Goal: Navigation & Orientation: Find specific page/section

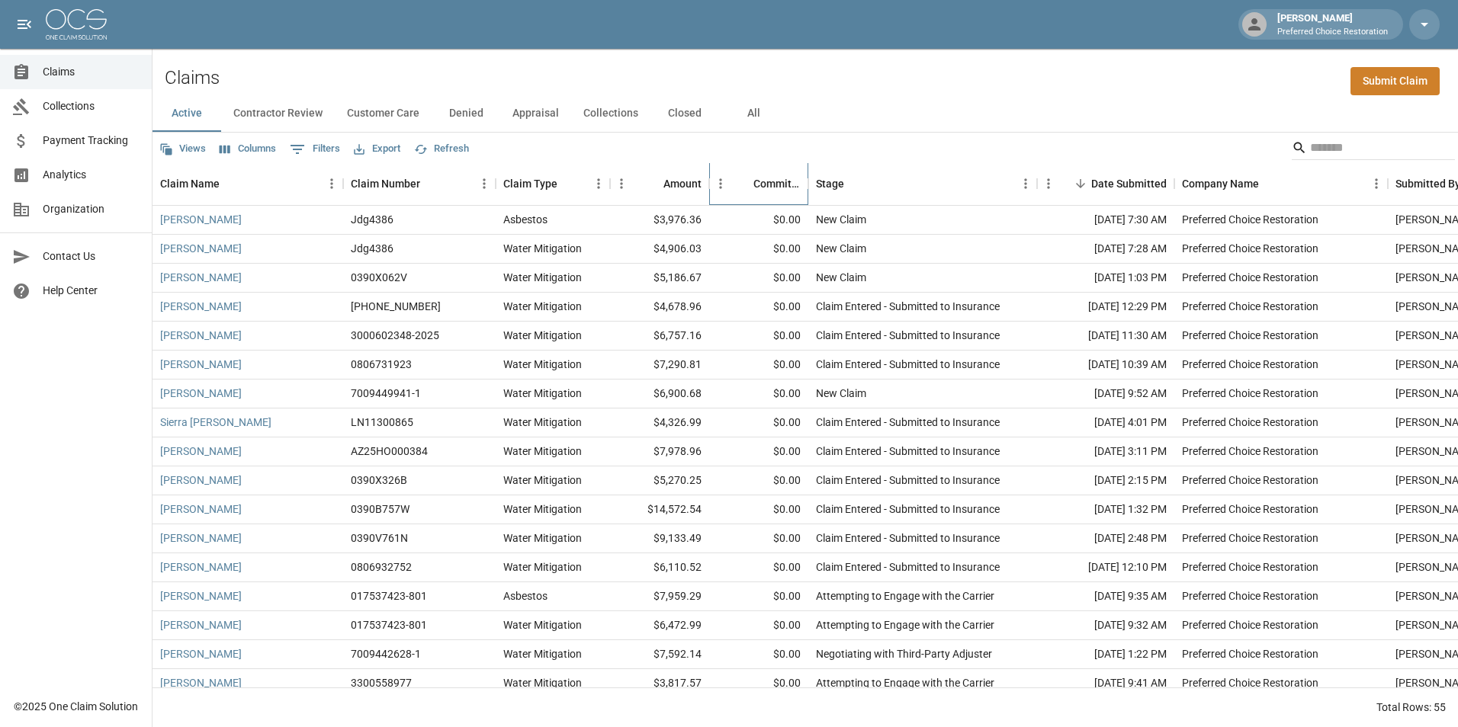
click at [759, 181] on div "Committed Amount" at bounding box center [776, 183] width 47 height 43
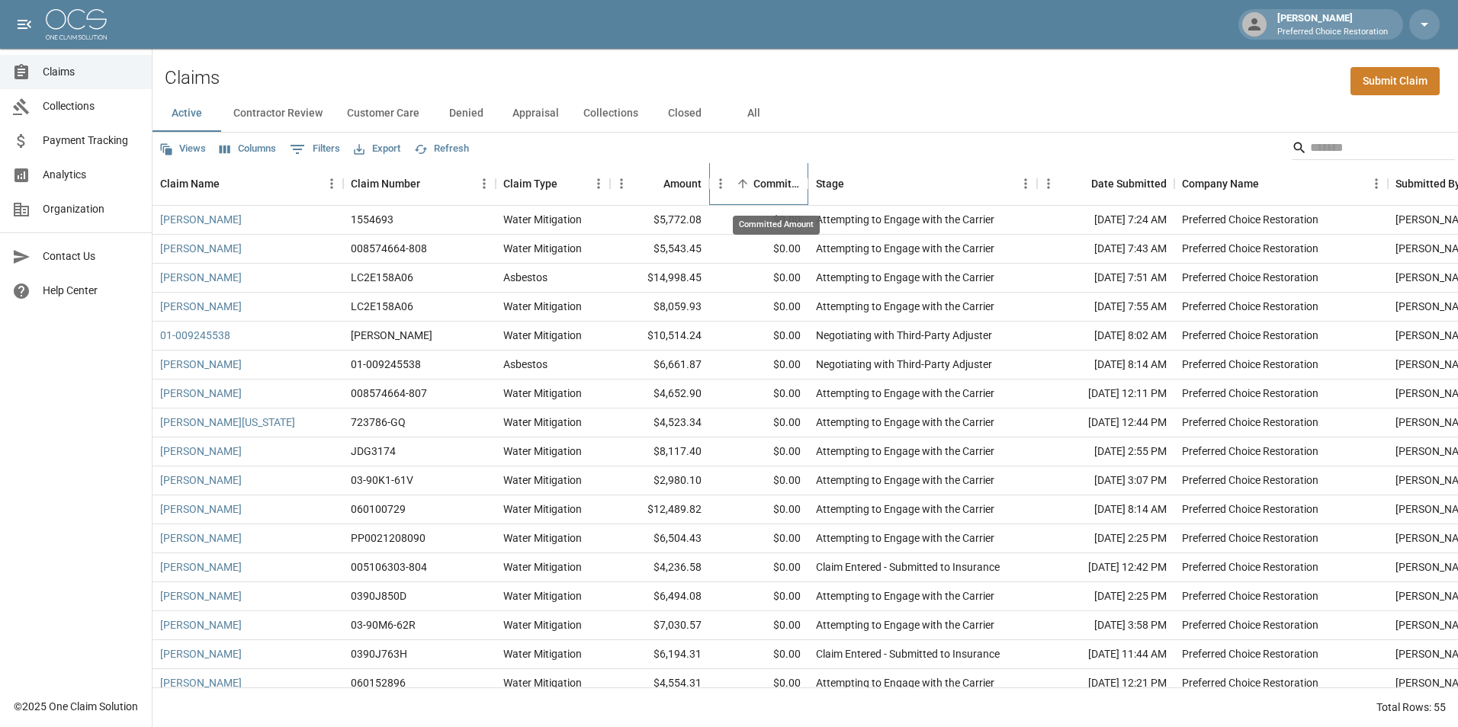
click at [759, 181] on div "Committed Amount" at bounding box center [776, 183] width 47 height 43
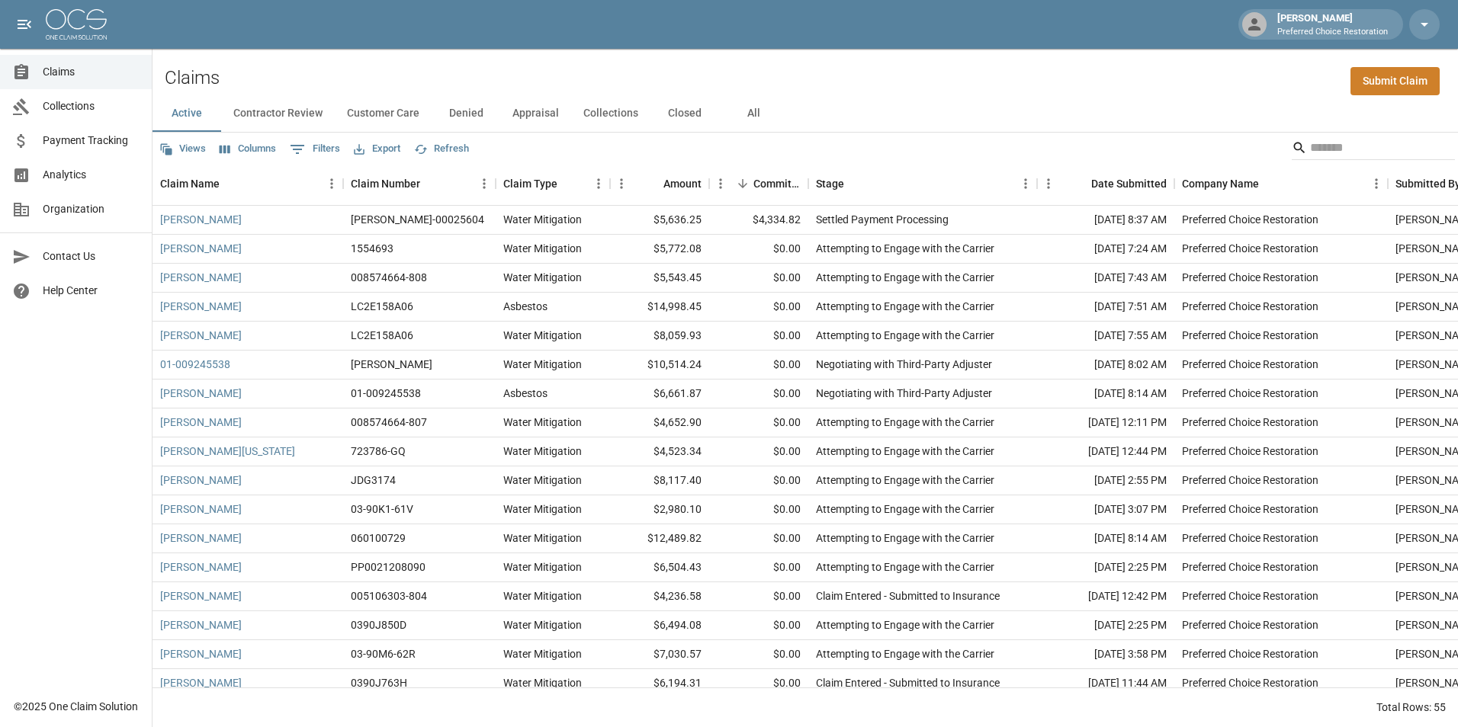
click at [79, 108] on span "Collections" at bounding box center [91, 106] width 97 height 16
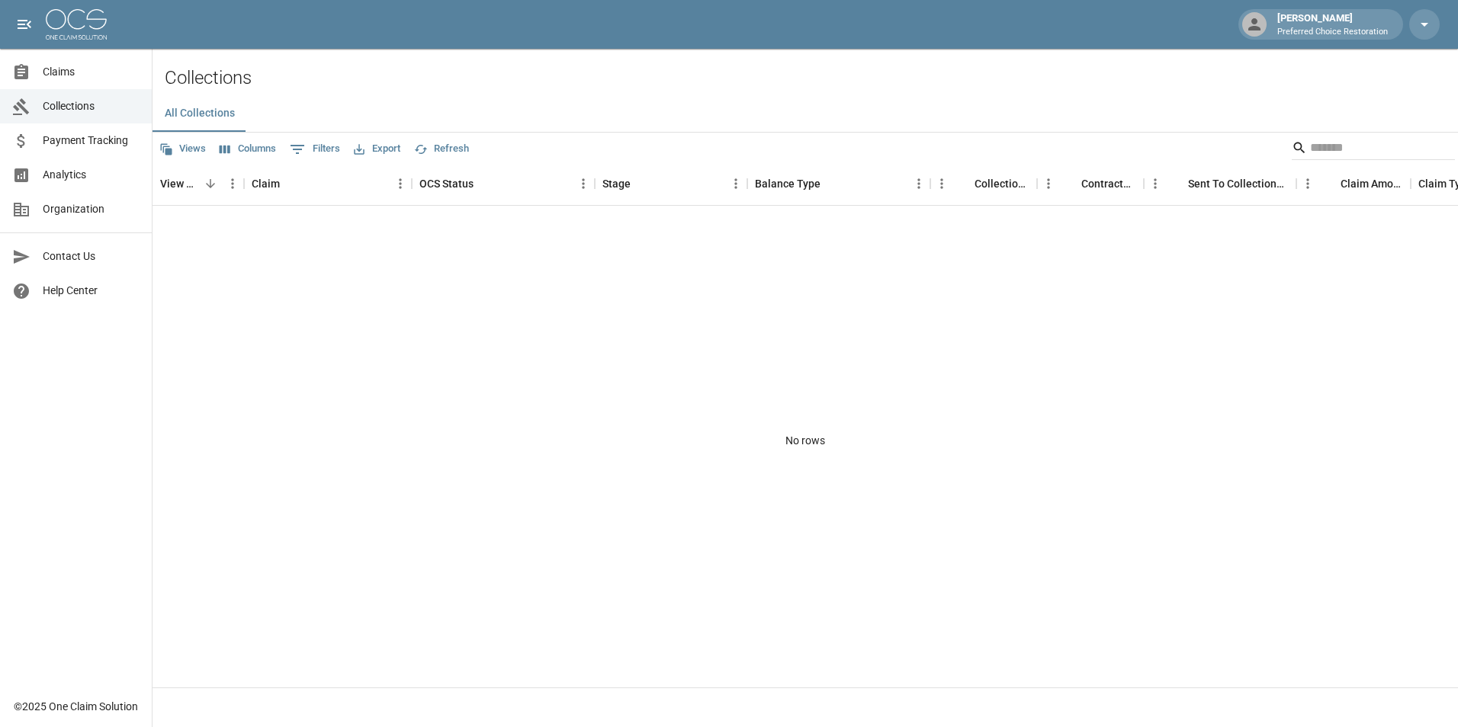
click at [71, 145] on span "Payment Tracking" at bounding box center [91, 141] width 97 height 16
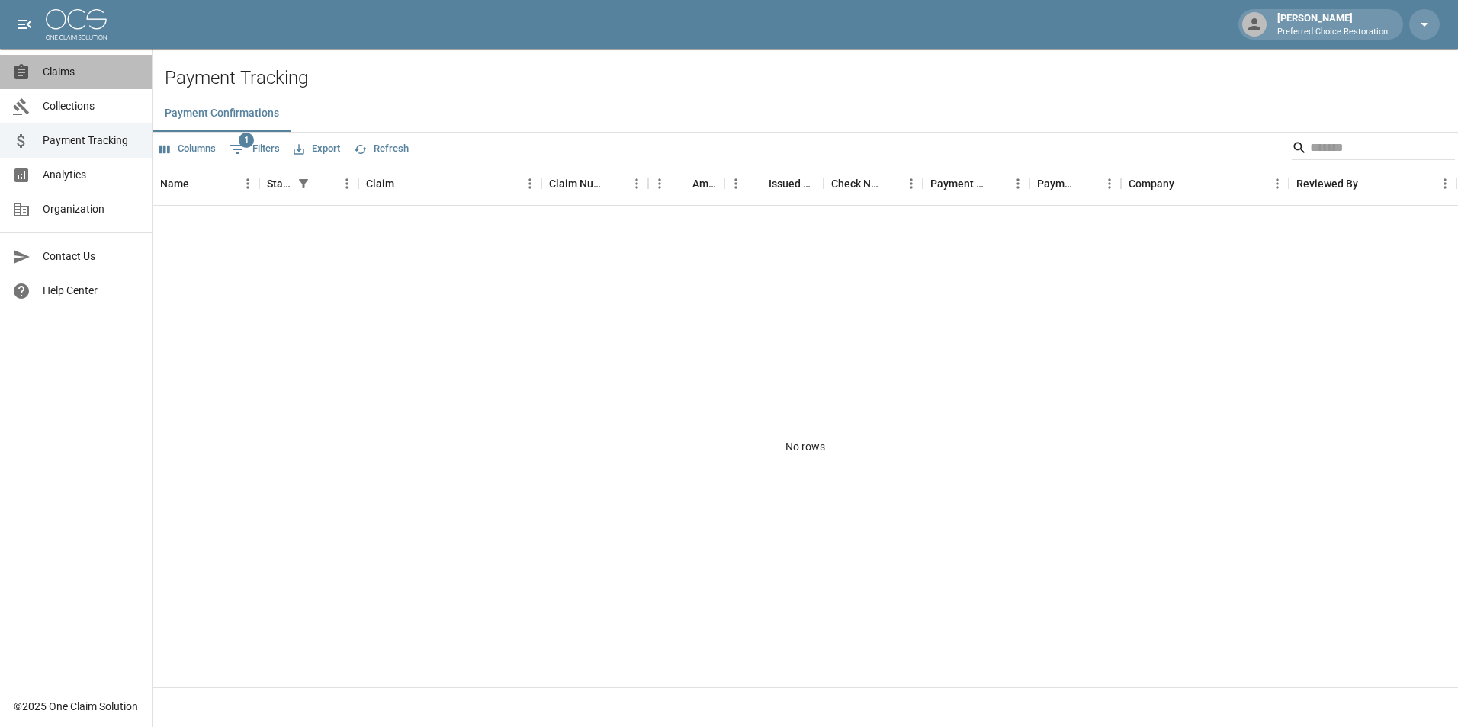
click at [83, 74] on span "Claims" at bounding box center [91, 72] width 97 height 16
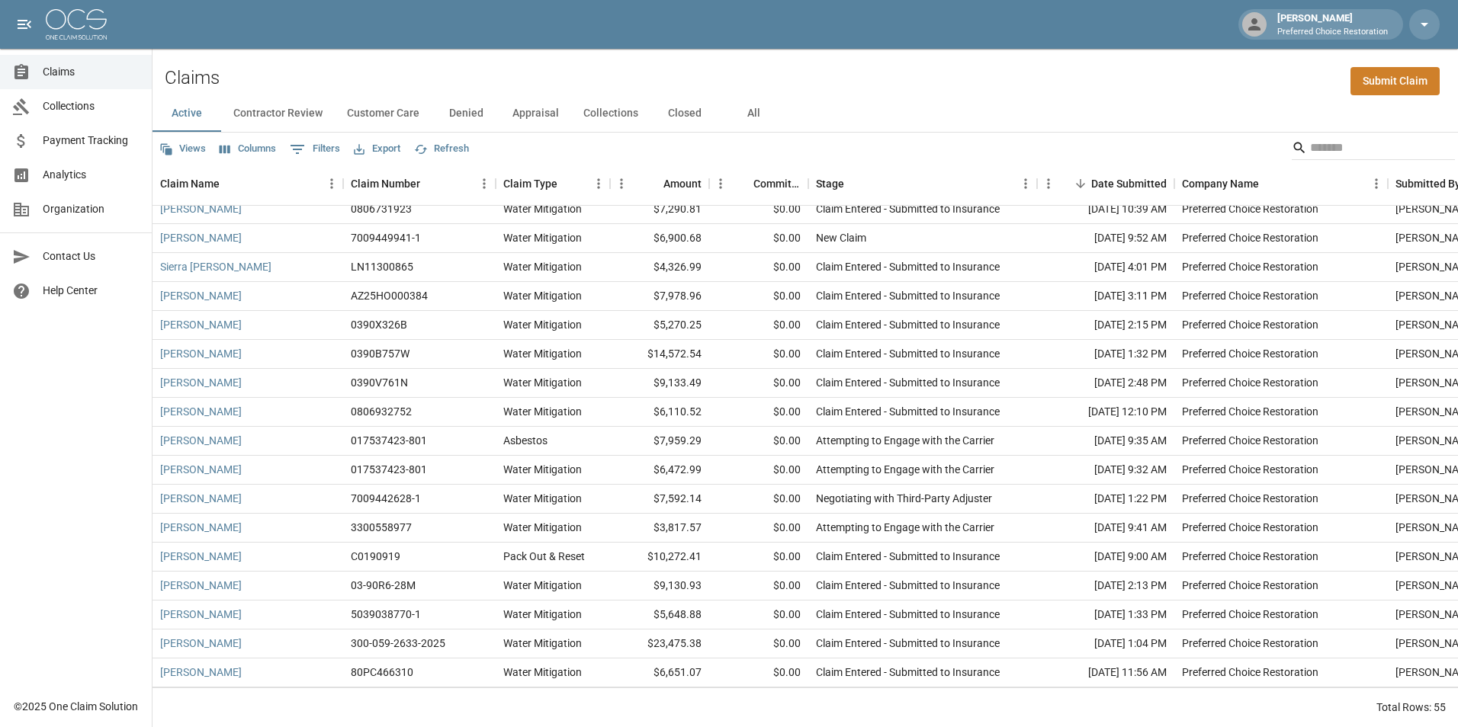
scroll to position [229, 0]
